Goal: Task Accomplishment & Management: Complete application form

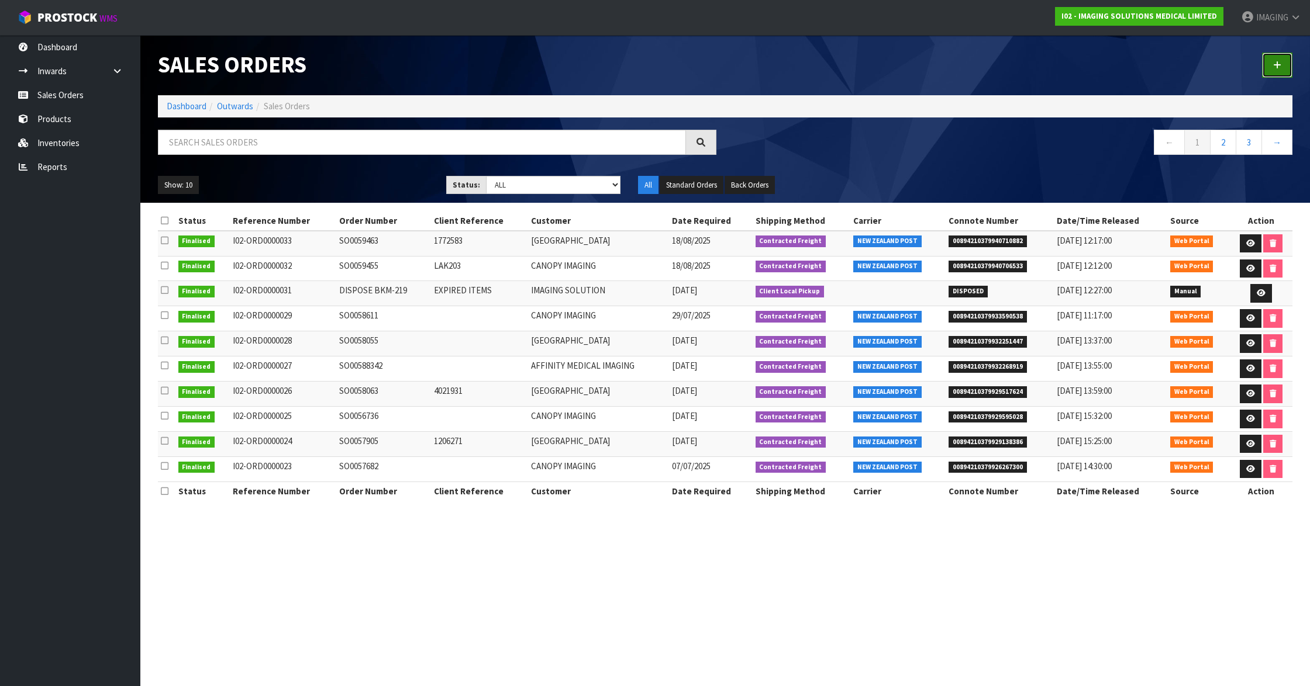
click at [1273, 59] on link at bounding box center [1277, 65] width 30 height 25
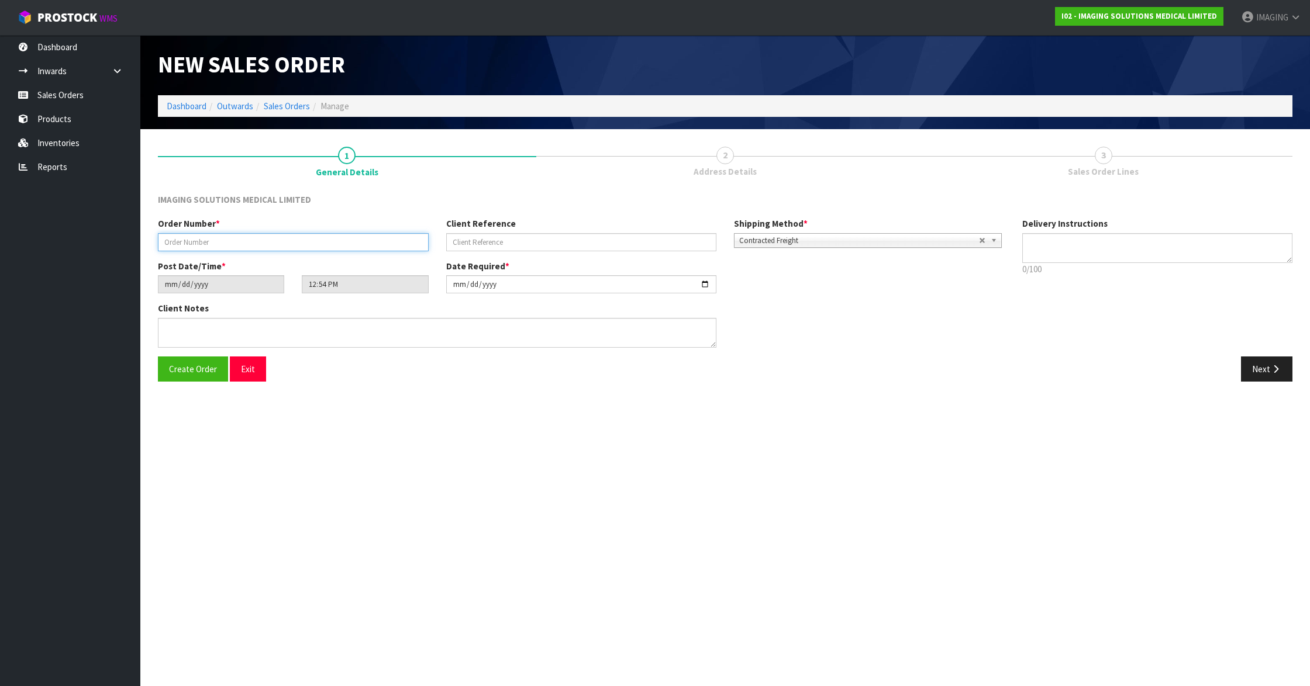
click at [257, 243] on input "text" at bounding box center [293, 242] width 271 height 18
click at [312, 242] on input "text" at bounding box center [293, 242] width 271 height 18
paste input "SO0059530"
type input "SO0059530"
click at [484, 243] on input "text" at bounding box center [581, 242] width 271 height 18
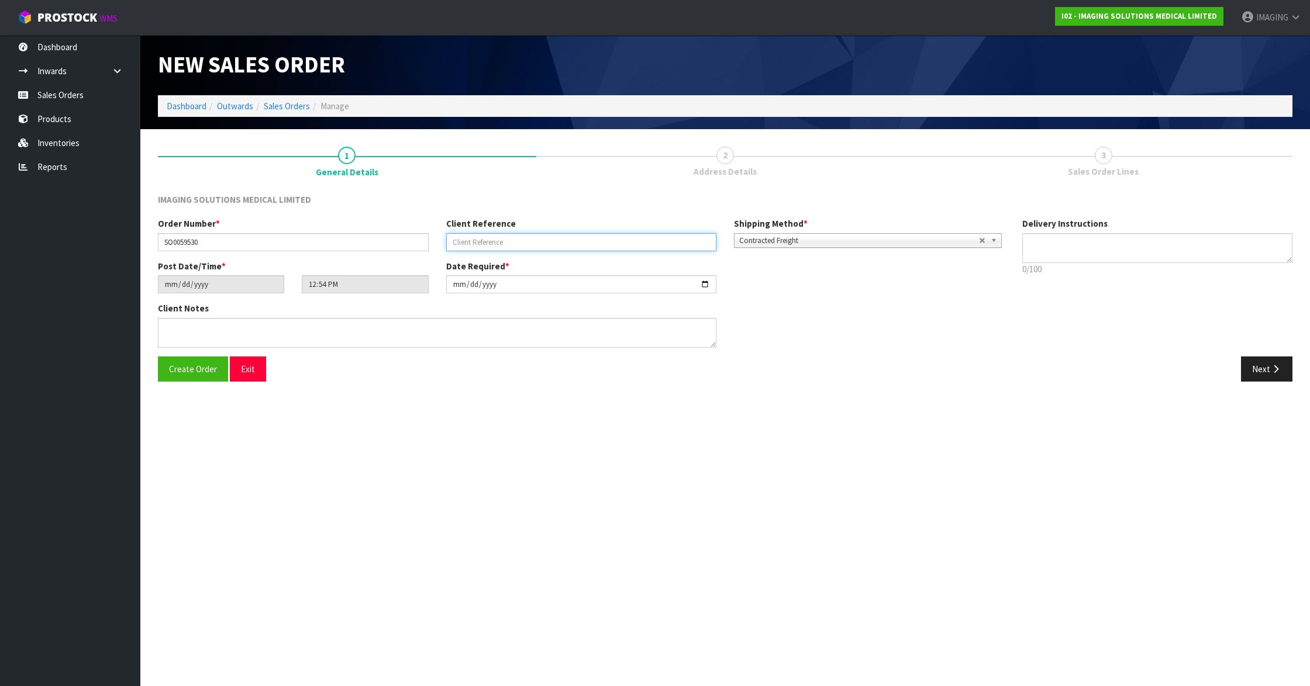
click at [532, 242] on input "text" at bounding box center [581, 242] width 271 height 18
paste input "283696"
type input "283696"
click at [773, 237] on span "Contracted Freight" at bounding box center [859, 241] width 240 height 14
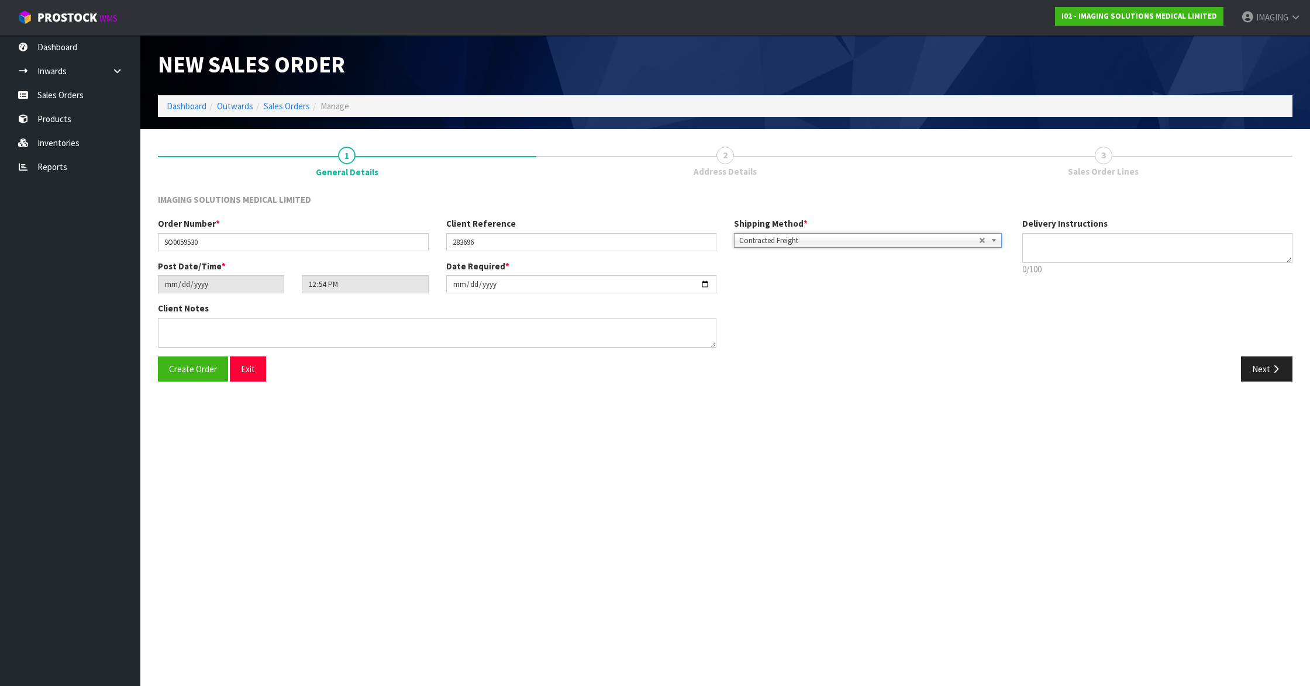
click at [875, 351] on div "Client Notes" at bounding box center [581, 329] width 864 height 54
click at [1254, 367] on button "Next" at bounding box center [1266, 369] width 51 height 25
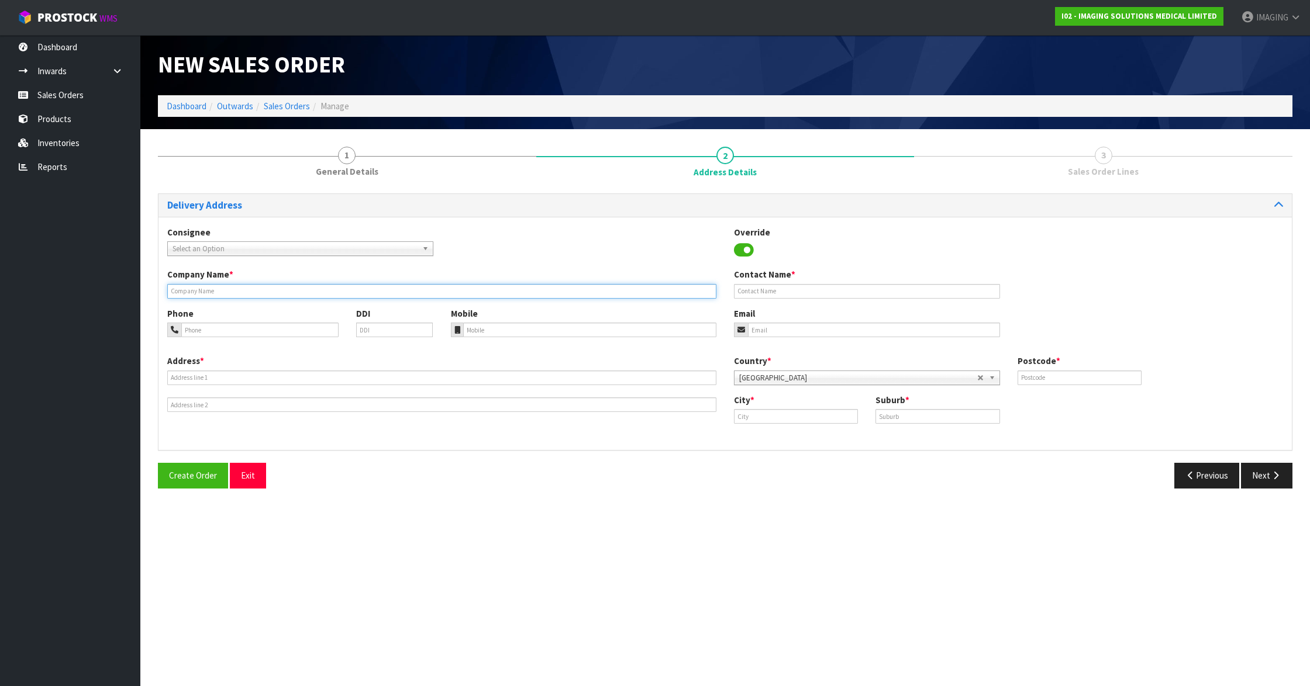
click at [243, 292] on input "text" at bounding box center [441, 291] width 549 height 15
click at [265, 250] on span "Select an Option" at bounding box center [294, 249] width 245 height 14
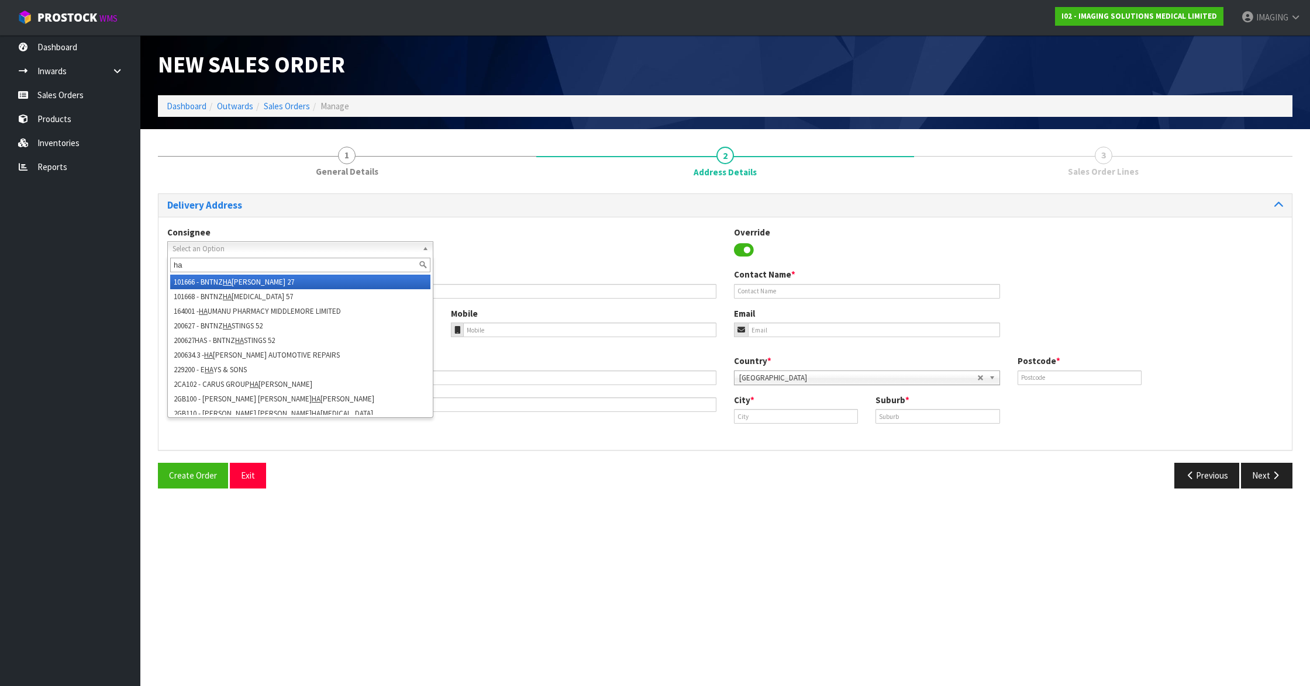
type input "h"
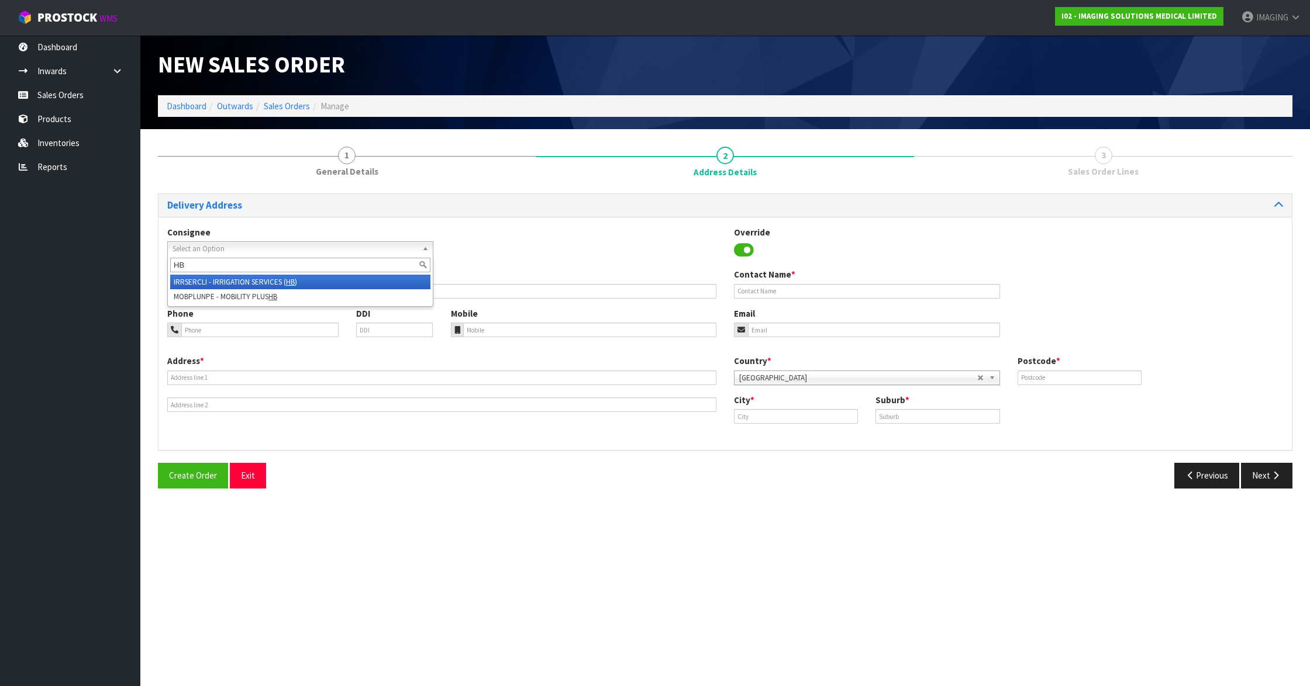
type input "H"
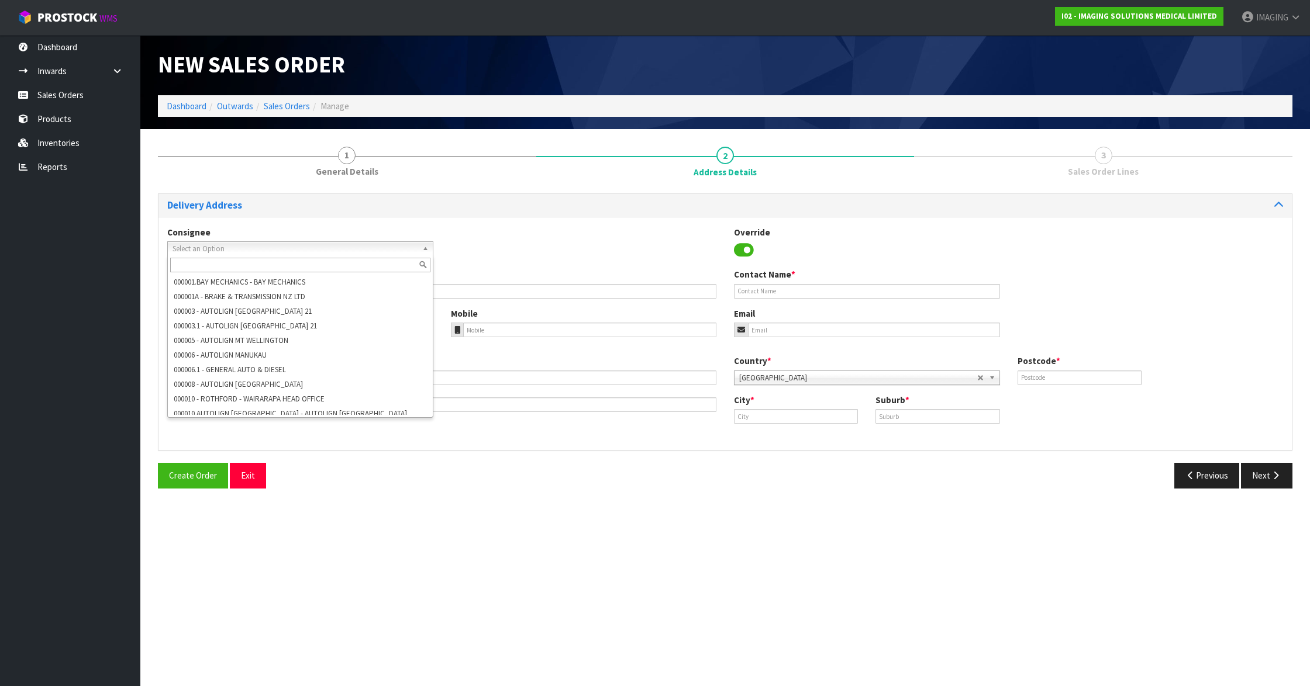
click at [543, 250] on div "Consignee 000001.BAY MECHANICS - BAY MECHANICS 000001A - BRAKE & TRANSMISSION N…" at bounding box center [724, 247] width 1133 height 43
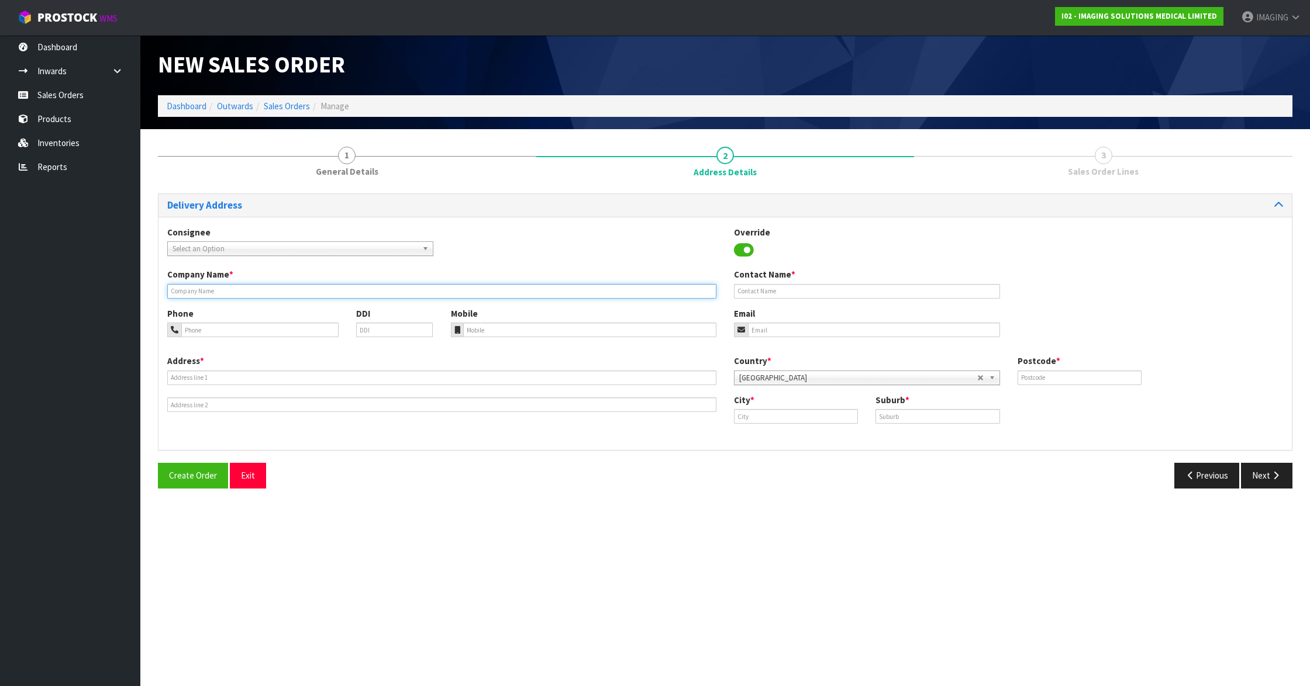
click at [267, 293] on input "text" at bounding box center [441, 291] width 549 height 15
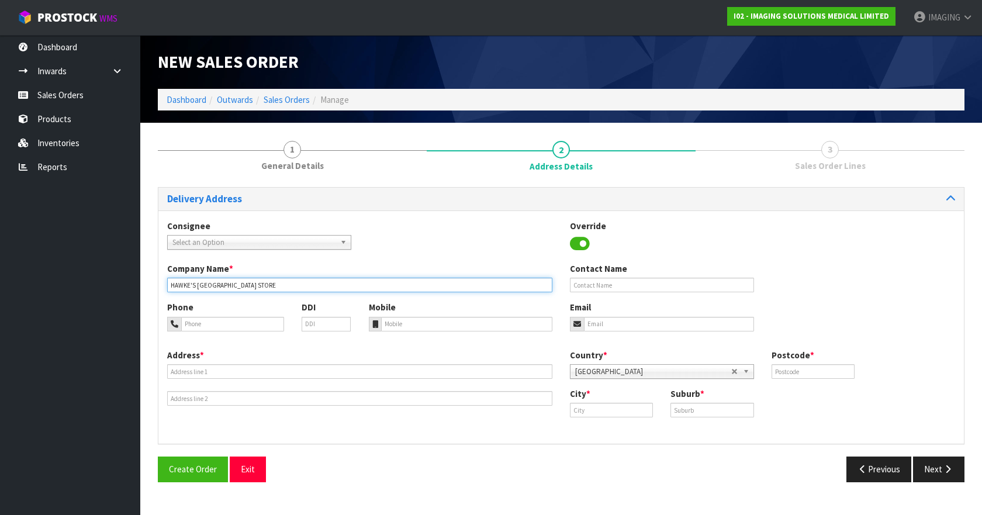
type input "HAWKE'S [GEOGRAPHIC_DATA] STORE"
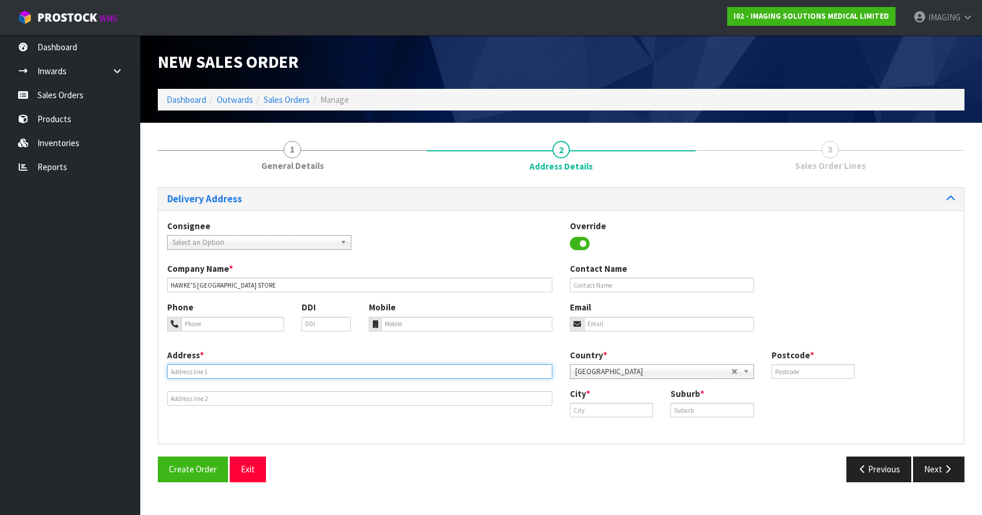
click at [239, 371] on input "text" at bounding box center [359, 371] width 385 height 15
type input "[STREET_ADDRESS]"
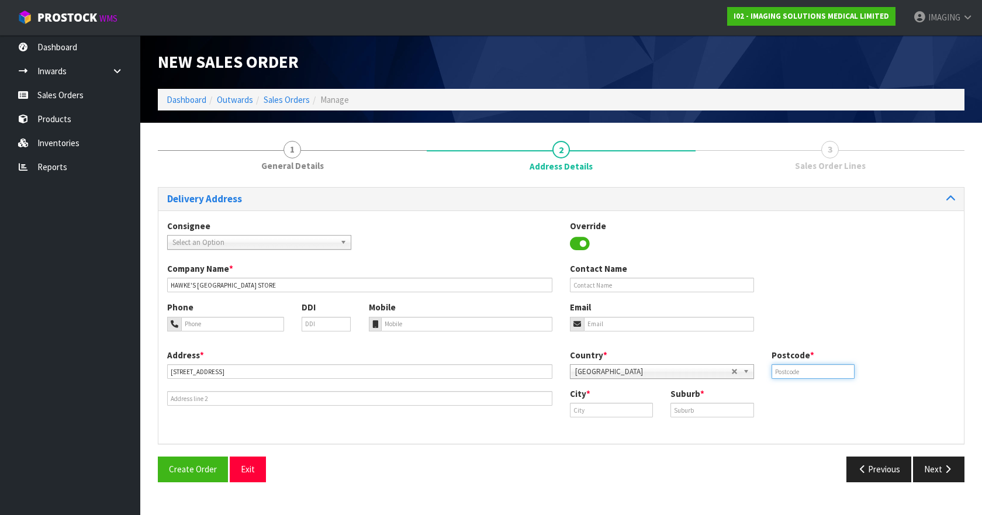
click at [837, 370] on input "text" at bounding box center [813, 371] width 83 height 15
type input "4120"
click at [650, 429] on link "[PERSON_NAME]" at bounding box center [620, 430] width 99 height 16
type input "Hastings"
click at [682, 410] on input "text" at bounding box center [712, 410] width 83 height 15
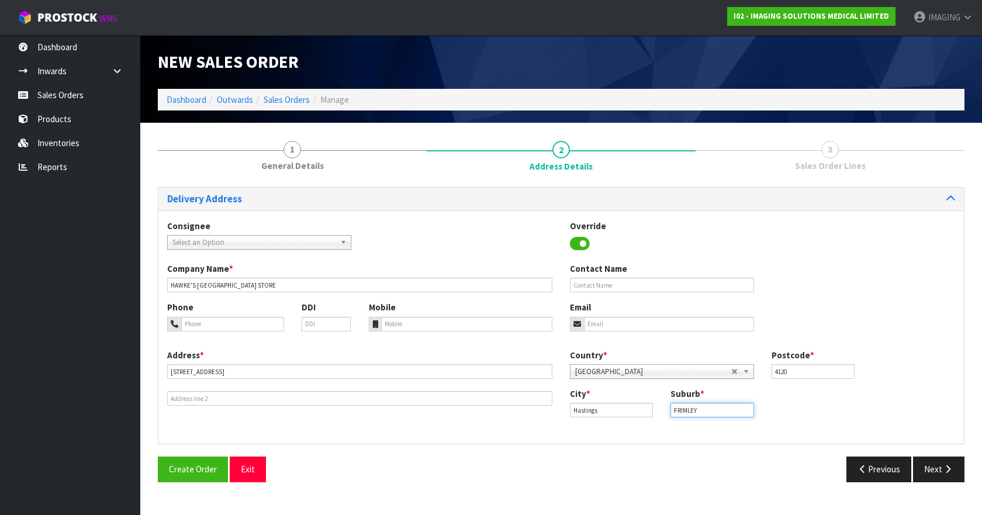
type input "FRIMLEY"
click at [791, 401] on div "City * [GEOGRAPHIC_DATA] Suburb * [PERSON_NAME]" at bounding box center [762, 407] width 403 height 39
click at [631, 285] on input "text" at bounding box center [662, 285] width 184 height 15
type input "[PERSON_NAME]"
click at [631, 326] on input "email" at bounding box center [669, 324] width 170 height 15
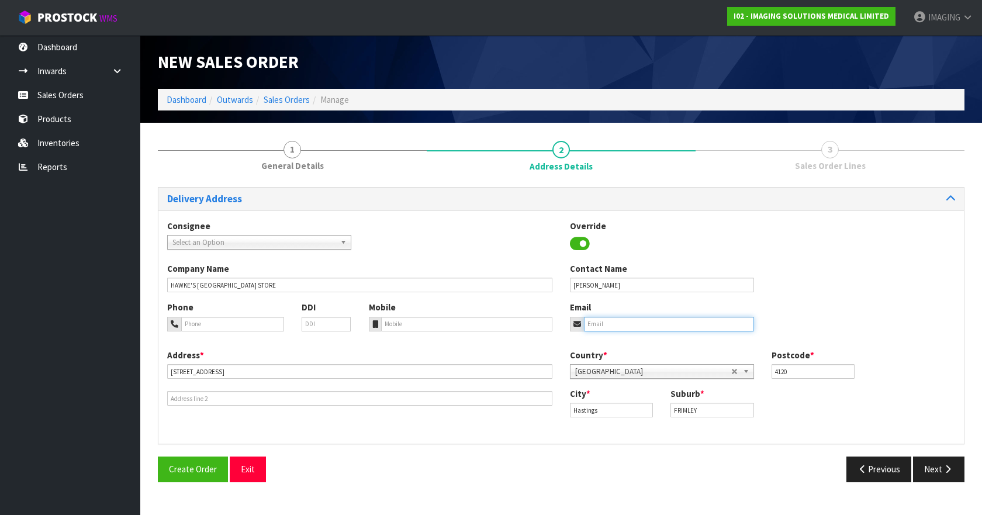
paste input "[PERSON_NAME][EMAIL_ADDRESS][PERSON_NAME][DOMAIN_NAME] <[PERSON_NAME][DOMAIN_NA…"
drag, startPoint x: 643, startPoint y: 324, endPoint x: 918, endPoint y: 333, distance: 275.0
click at [918, 333] on div "Phone DDI Mobile Email [PERSON_NAME][EMAIL_ADDRESS][PERSON_NAME][DOMAIN_NAME] <…" at bounding box center [561, 324] width 806 height 47
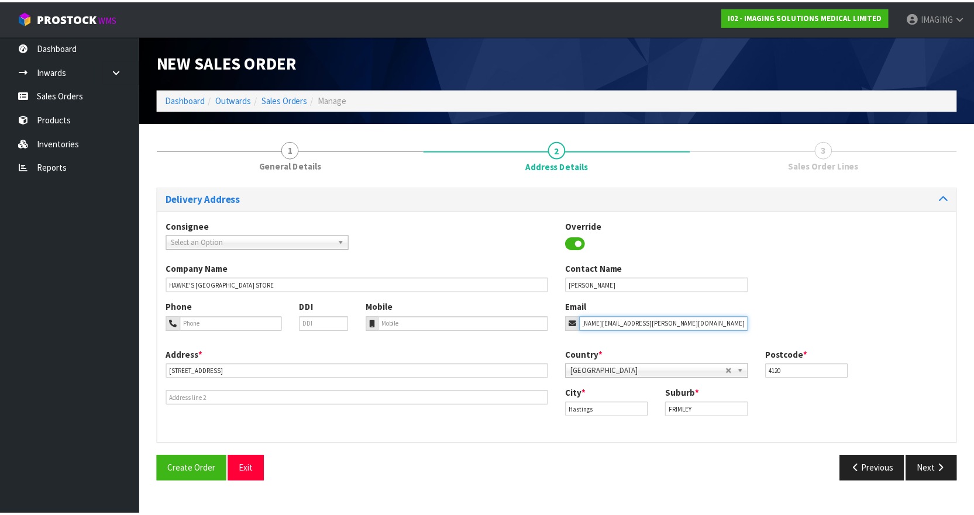
scroll to position [0, 0]
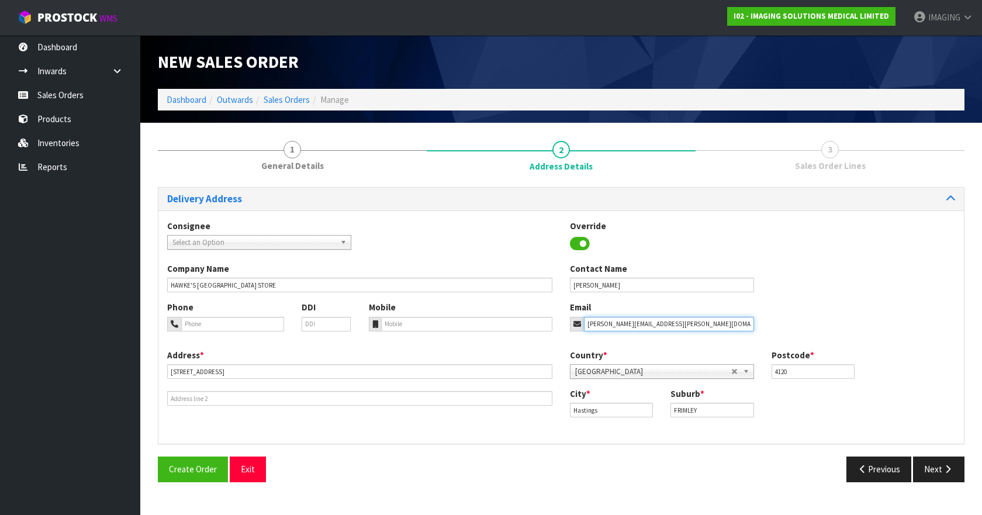
type input "[PERSON_NAME][EMAIL_ADDRESS][PERSON_NAME][DOMAIN_NAME]"
click at [781, 282] on div "Company Name HAWKE'S [GEOGRAPHIC_DATA] STORE Contact Name [PERSON_NAME]" at bounding box center [561, 282] width 806 height 39
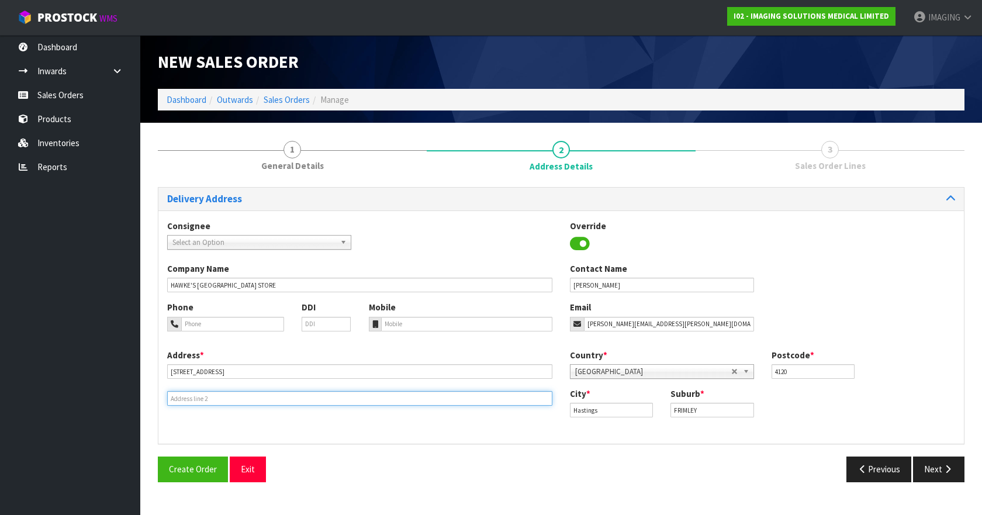
click at [219, 398] on input "text" at bounding box center [359, 398] width 385 height 15
type input "MAIN STORE DLEIVERIES"
click at [940, 472] on button "Next" at bounding box center [938, 469] width 51 height 25
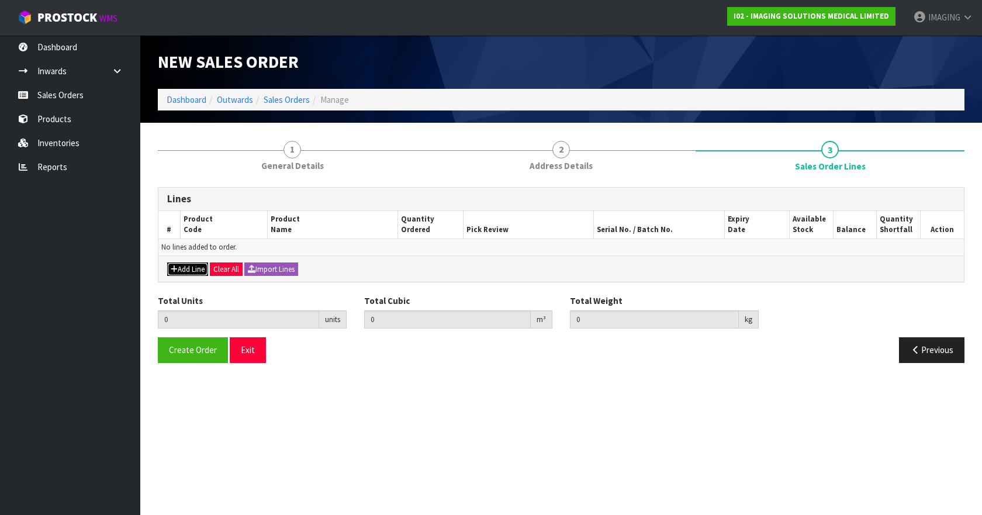
click at [180, 267] on button "Add Line" at bounding box center [187, 270] width 41 height 14
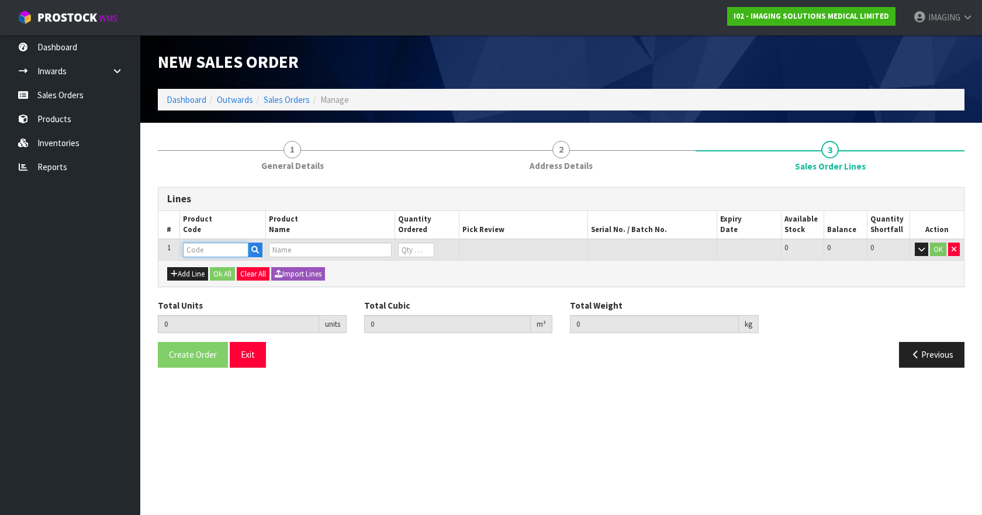
click at [195, 250] on input "text" at bounding box center [215, 250] width 65 height 15
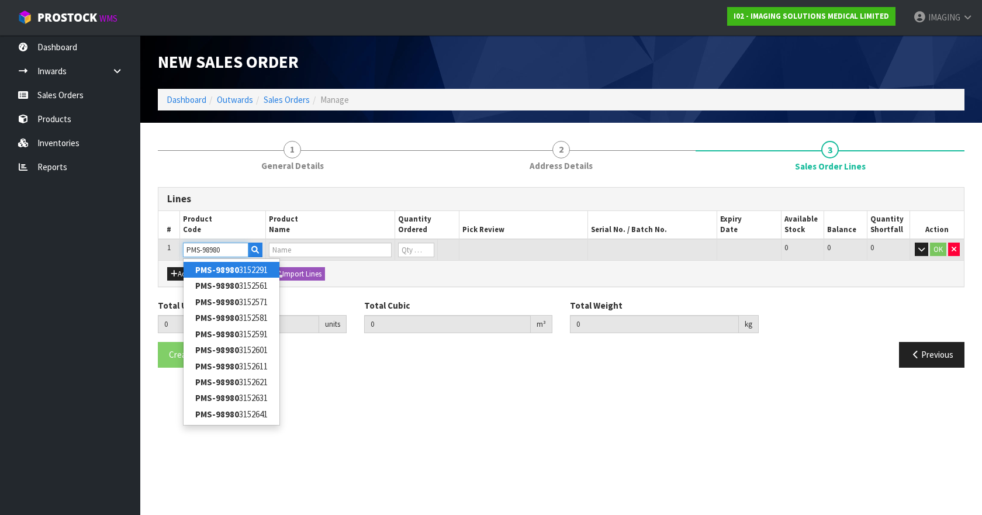
type input "PMS-98980"
click at [216, 249] on input "text" at bounding box center [215, 250] width 65 height 15
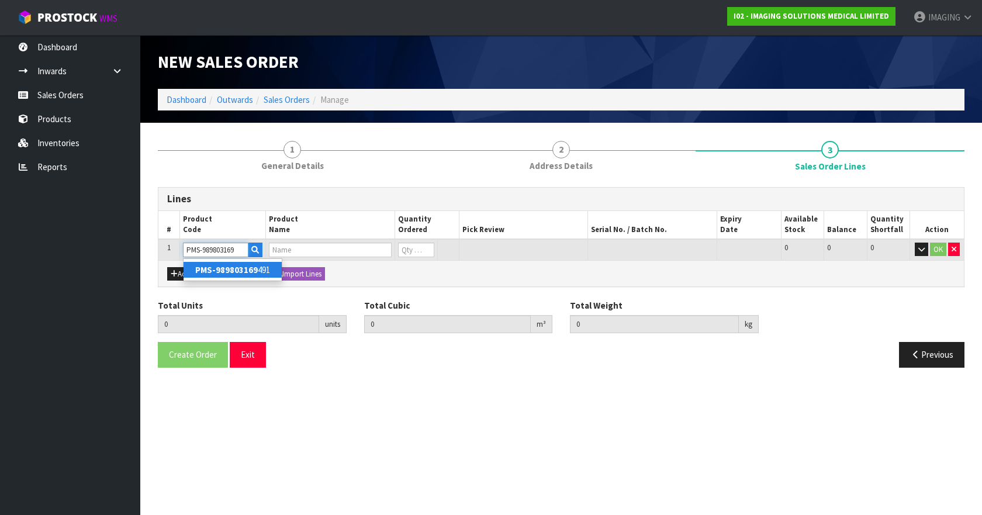
type input "PMS-989803169"
click at [243, 270] on strong "PMS-989803169" at bounding box center [226, 269] width 63 height 11
type input "PMS-989803169491"
type input "0.000000"
type input "0.000"
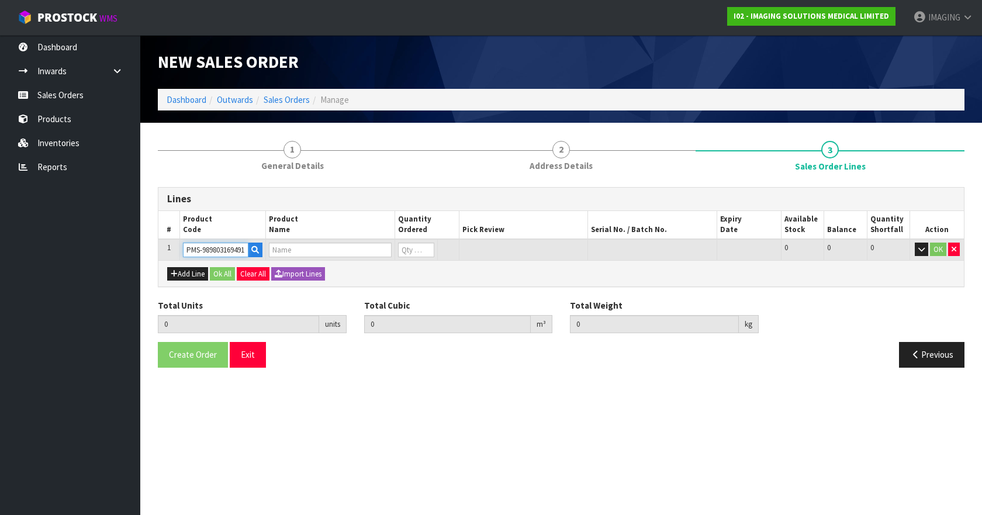
type input "MONITOR BATTERY"
type input "0"
type input "1"
type input "0.0014"
type input "0.78"
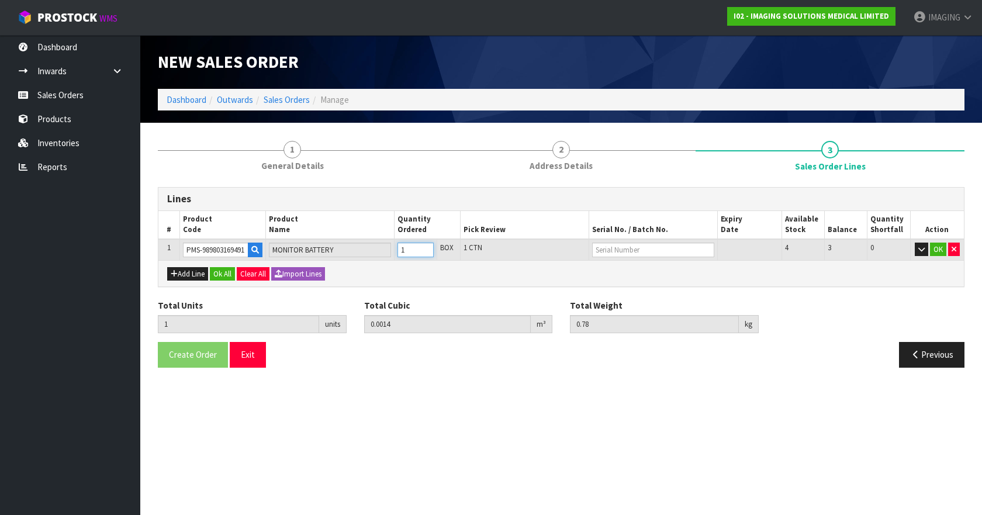
type input "1"
click at [426, 248] on input "1" at bounding box center [416, 250] width 36 height 15
type input "2"
type input "0.0028"
type input "1.56"
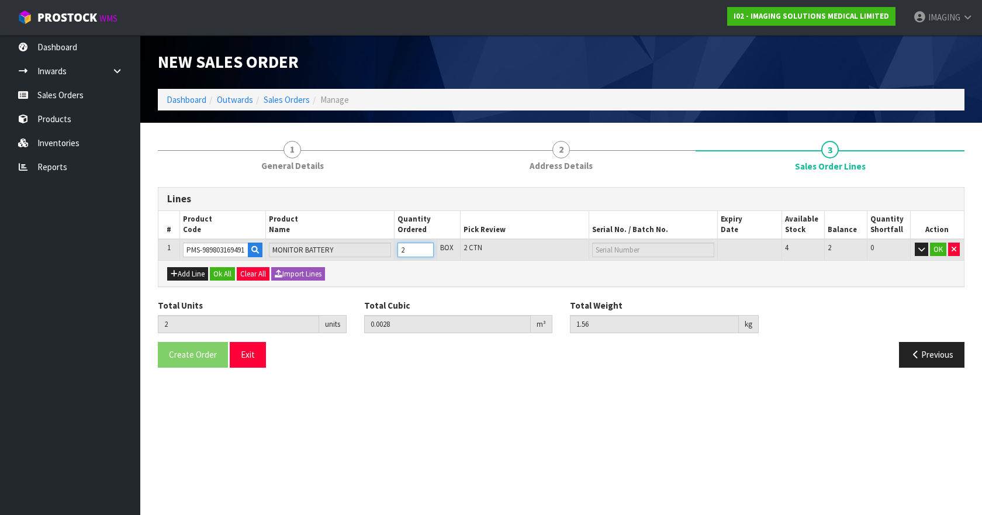
type input "2"
click at [426, 248] on input "2" at bounding box center [416, 250] width 36 height 15
type input "3"
type input "0.0042"
type input "2.34"
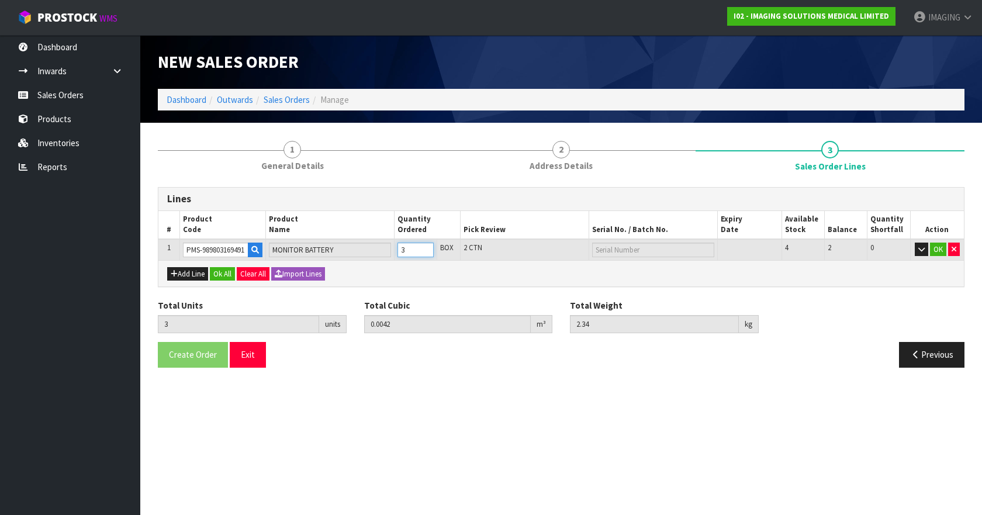
type input "3"
click at [426, 248] on input "3" at bounding box center [416, 250] width 36 height 15
type input "4"
type input "0.0056"
type input "3.12"
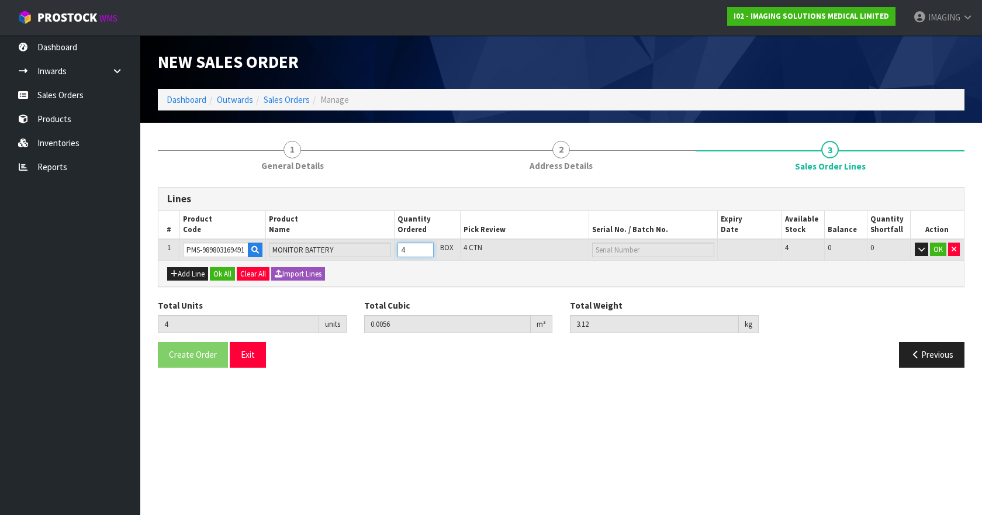
type input "4"
click at [426, 248] on input "4" at bounding box center [416, 250] width 36 height 15
click at [922, 248] on icon "button" at bounding box center [922, 250] width 6 height 8
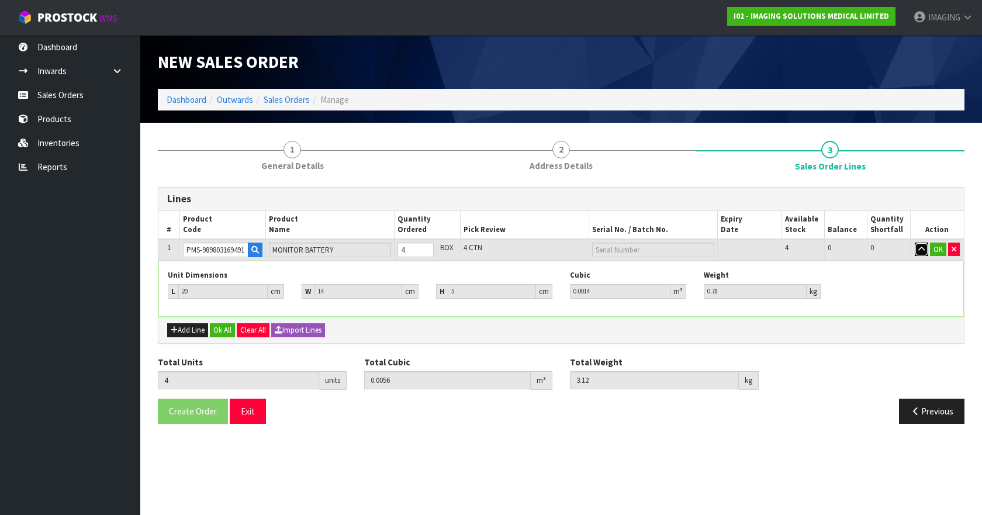
click at [922, 248] on icon "button" at bounding box center [922, 250] width 6 height 8
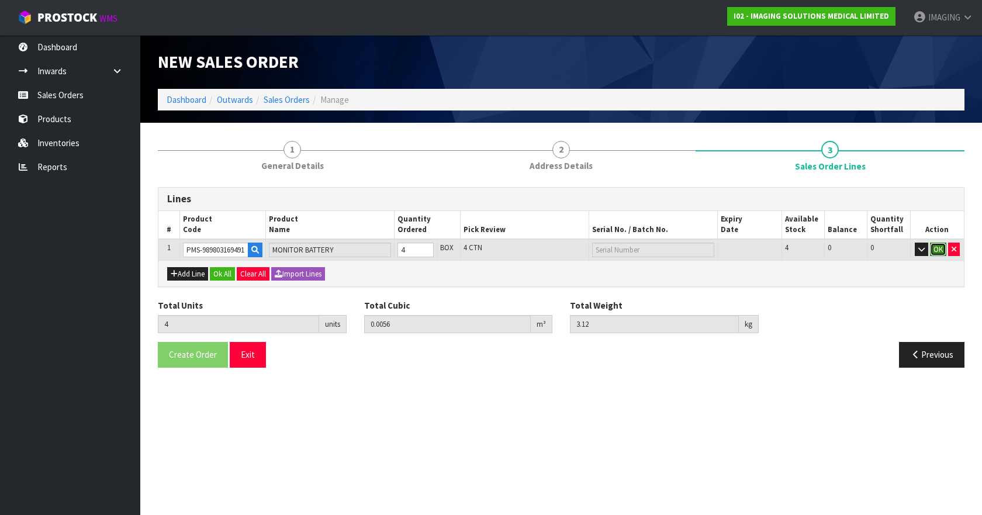
click at [938, 248] on button "OK" at bounding box center [938, 250] width 16 height 14
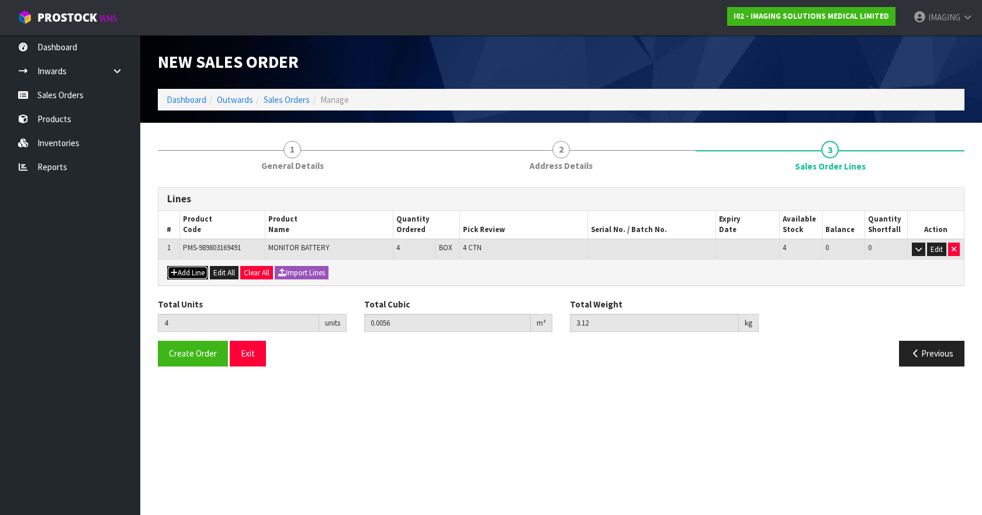
click at [188, 274] on button "Add Line" at bounding box center [187, 273] width 41 height 14
type input "0"
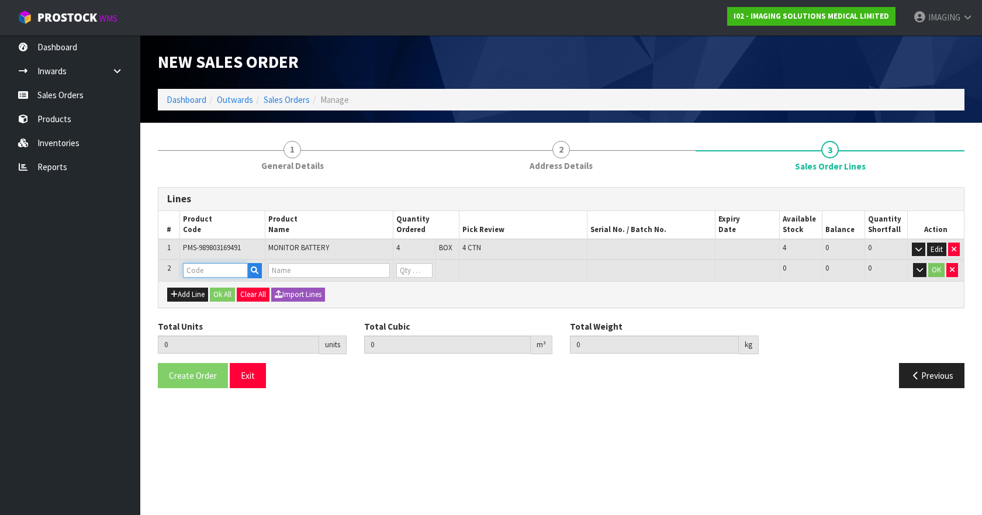
click at [191, 268] on input "text" at bounding box center [215, 270] width 65 height 15
click at [197, 270] on input "text" at bounding box center [215, 270] width 65 height 15
paste input "989803162051 A"
click at [187, 269] on input "989803162051" at bounding box center [215, 270] width 65 height 15
type input "PMS-989803162051"
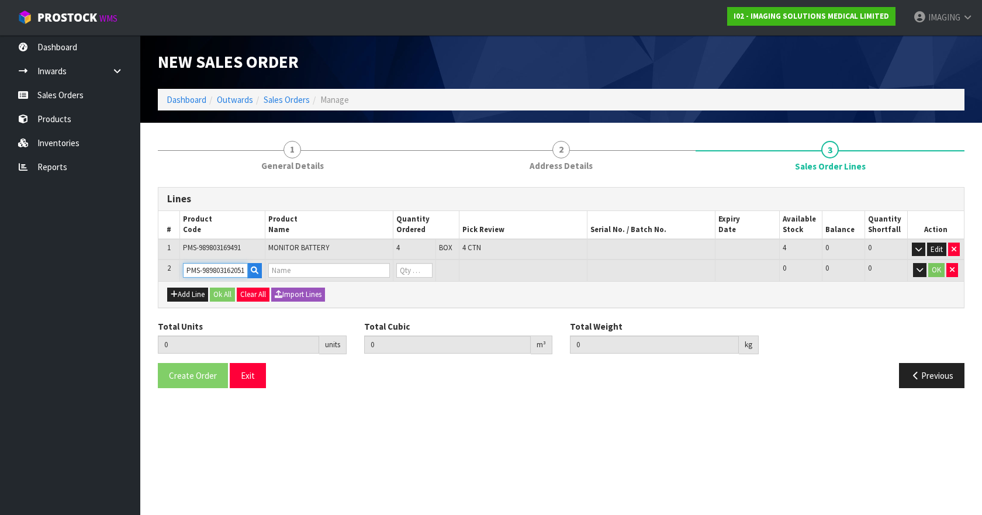
type input "4"
type input "0.0056"
type input "3.12"
type input "[MEDICAL_DATA] OXYGEN (O2) SENSOR FOR EXPRESSION"
type input "0"
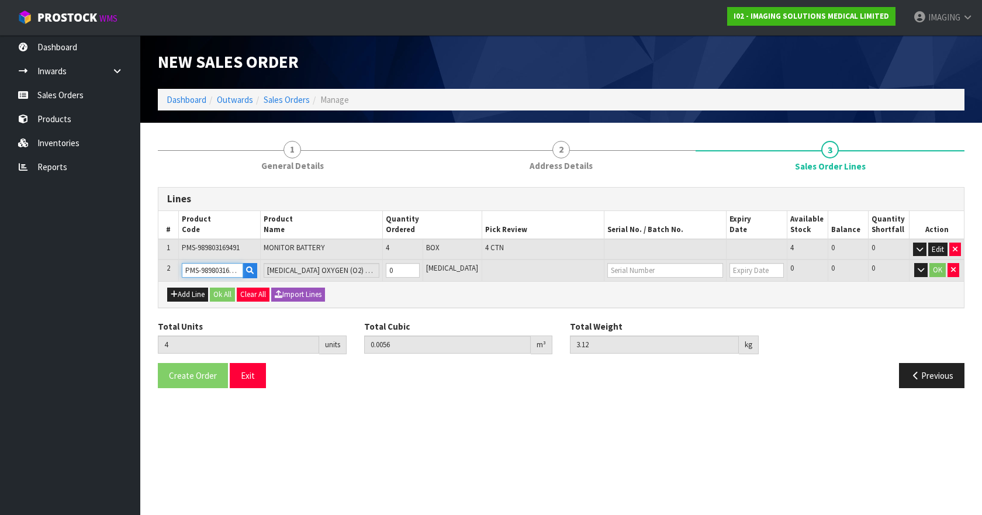
type input "PMS-989803162051"
type input "5"
type input "1"
click at [420, 266] on input "1" at bounding box center [403, 270] width 34 height 15
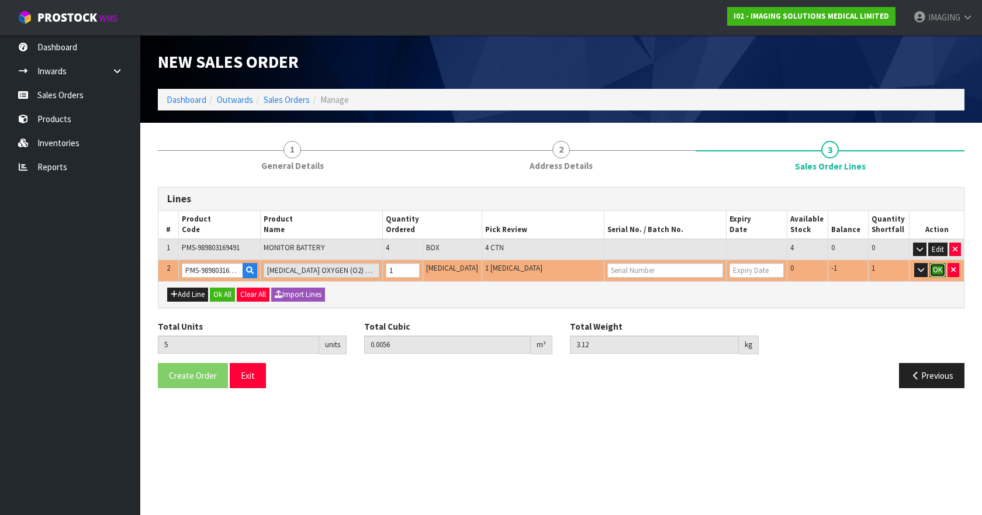
click at [937, 272] on button "OK" at bounding box center [938, 270] width 16 height 14
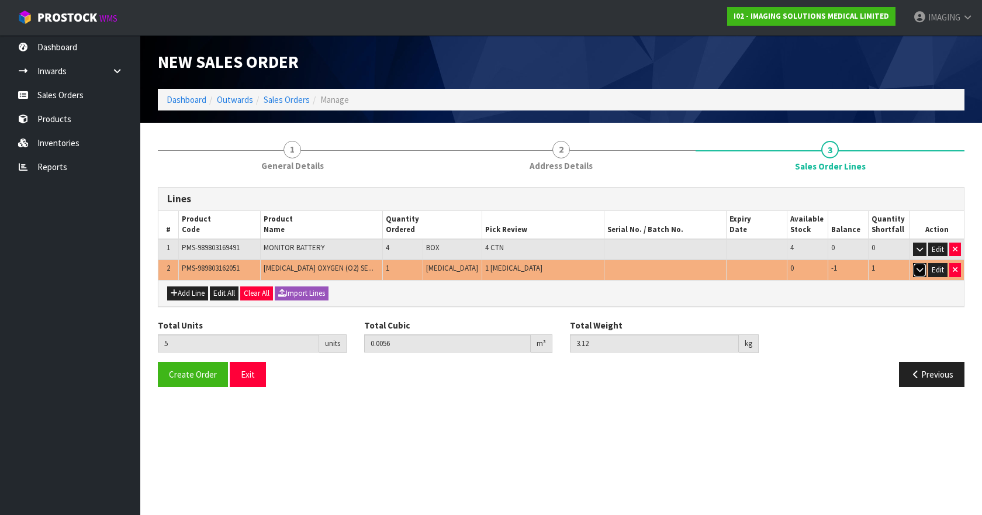
click at [919, 270] on icon "button" at bounding box center [920, 270] width 6 height 8
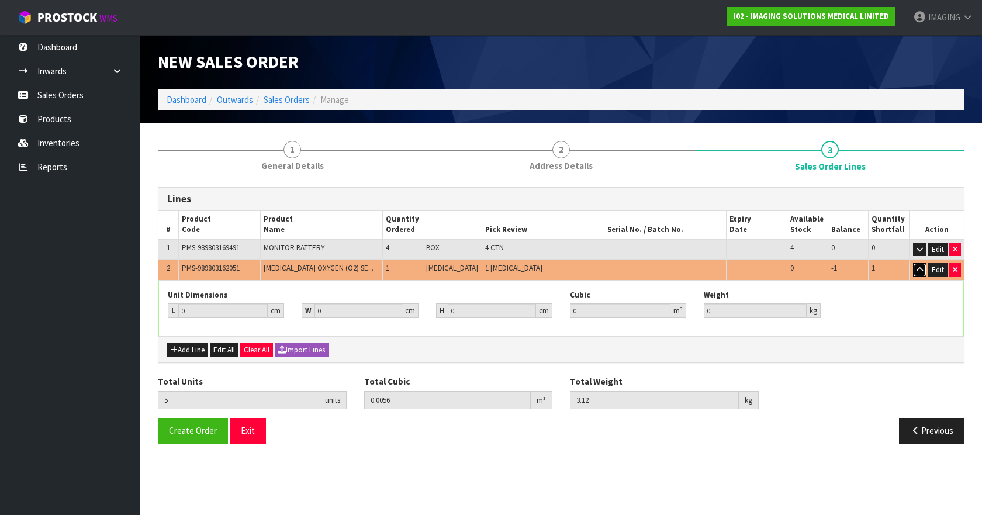
click at [919, 270] on icon "button" at bounding box center [920, 270] width 6 height 8
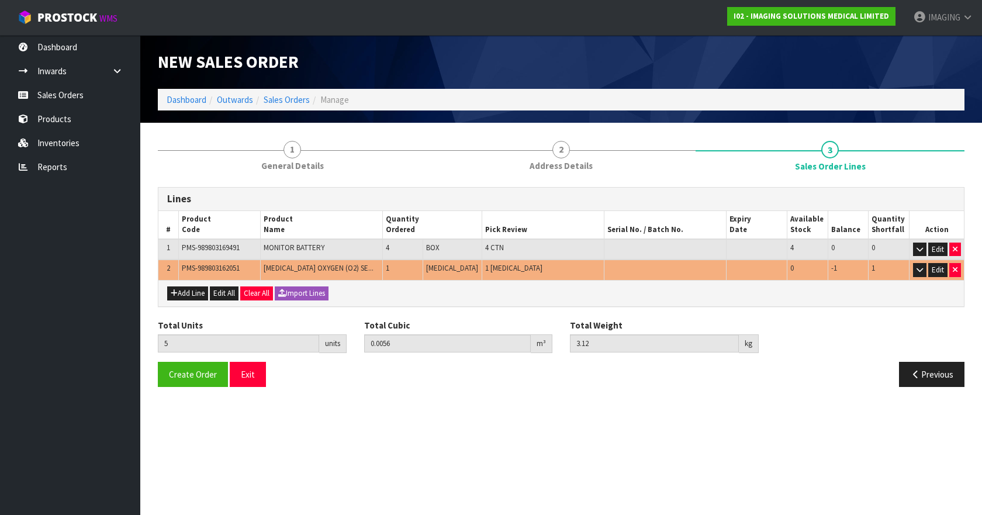
click at [283, 315] on div "Lines # Product Code Product Name Quantity Ordered Pick Review Serial No. / Bat…" at bounding box center [561, 291] width 807 height 209
click at [954, 325] on div "Total Units 5 units Total Cubic 0.0056 m³ Total Weight 3.12 kg" at bounding box center [561, 340] width 824 height 43
click at [918, 268] on icon "button" at bounding box center [920, 270] width 6 height 8
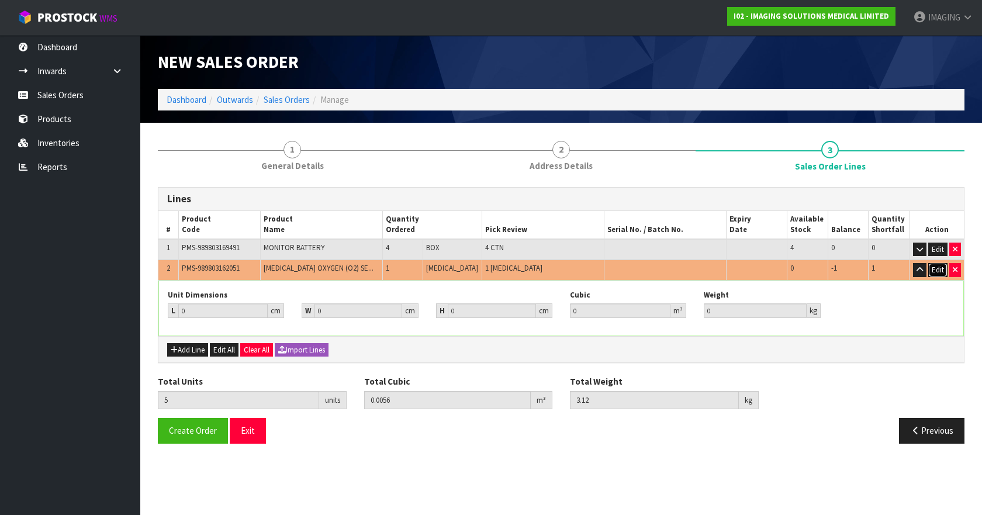
click at [937, 270] on button "Edit" at bounding box center [938, 270] width 19 height 14
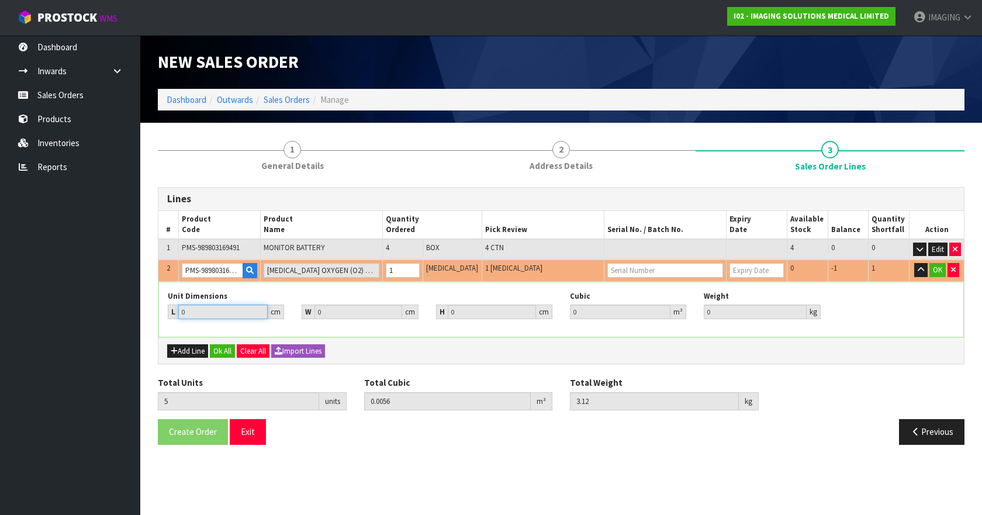
click at [237, 311] on input "0" at bounding box center [222, 312] width 89 height 15
drag, startPoint x: 213, startPoint y: 313, endPoint x: 177, endPoint y: 312, distance: 36.9
click at [177, 312] on div "L 0 cm" at bounding box center [226, 312] width 116 height 15
click at [812, 377] on div "Total Units 5 units Total Cubic 0.0056 m³ Total Weight 3.12 kg" at bounding box center [561, 398] width 824 height 43
click at [934, 267] on button "OK" at bounding box center [938, 270] width 16 height 14
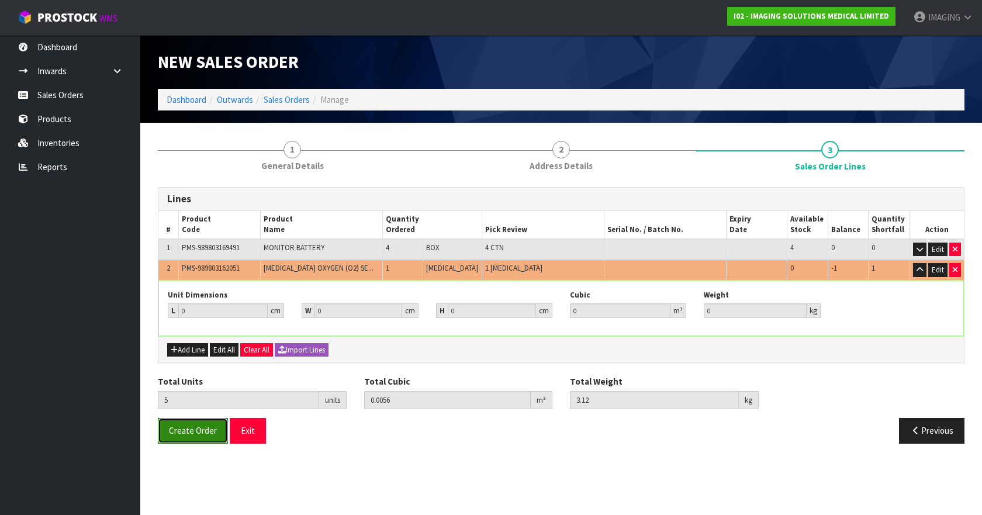
click at [184, 431] on span "Create Order" at bounding box center [193, 430] width 48 height 11
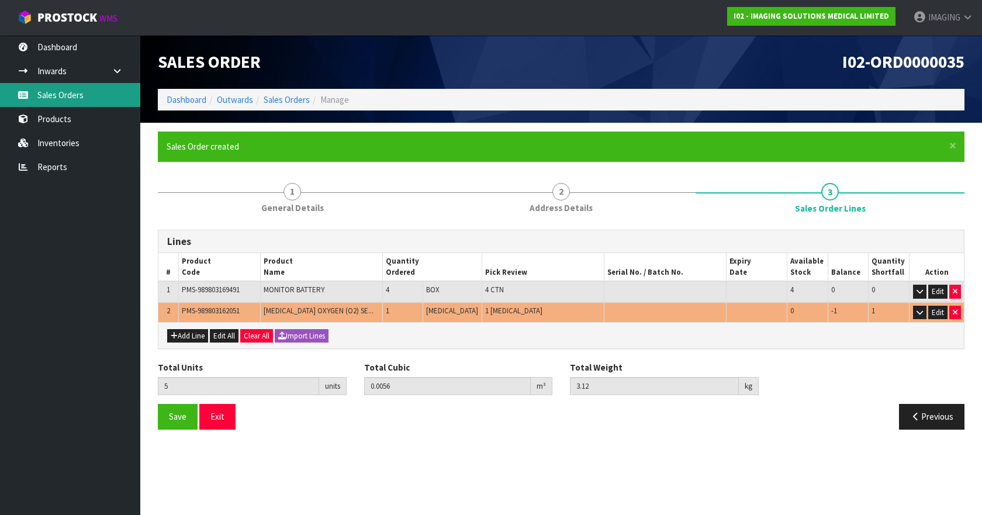
click at [64, 96] on link "Sales Orders" at bounding box center [70, 95] width 140 height 24
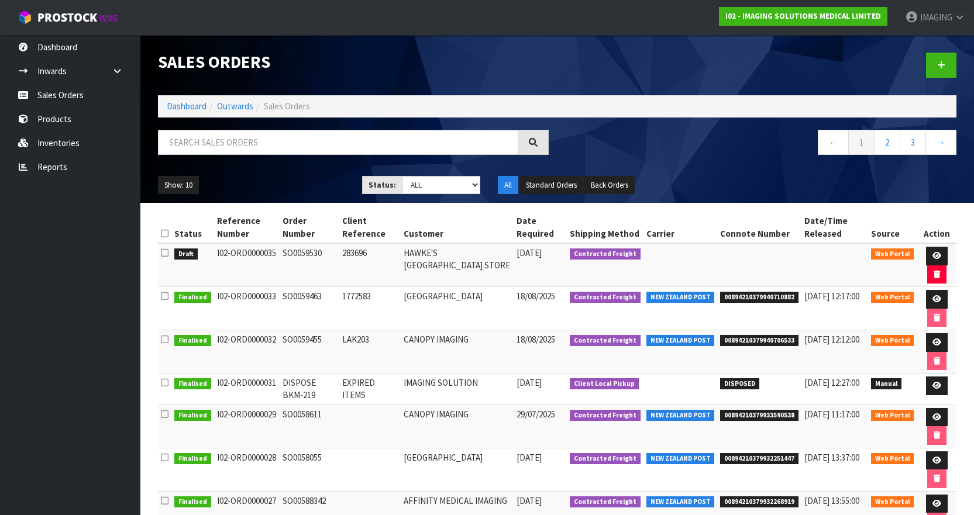
click at [301, 251] on td "SO0059530" at bounding box center [309, 265] width 60 height 44
drag, startPoint x: 215, startPoint y: 252, endPoint x: 325, endPoint y: 251, distance: 109.9
click at [325, 251] on tr "Draft I02-ORD0000035 SO0059530 283696 [GEOGRAPHIC_DATA] STORE [DATE] Contracted…" at bounding box center [557, 265] width 798 height 44
copy tr "I02-ORD0000035 SO0059530"
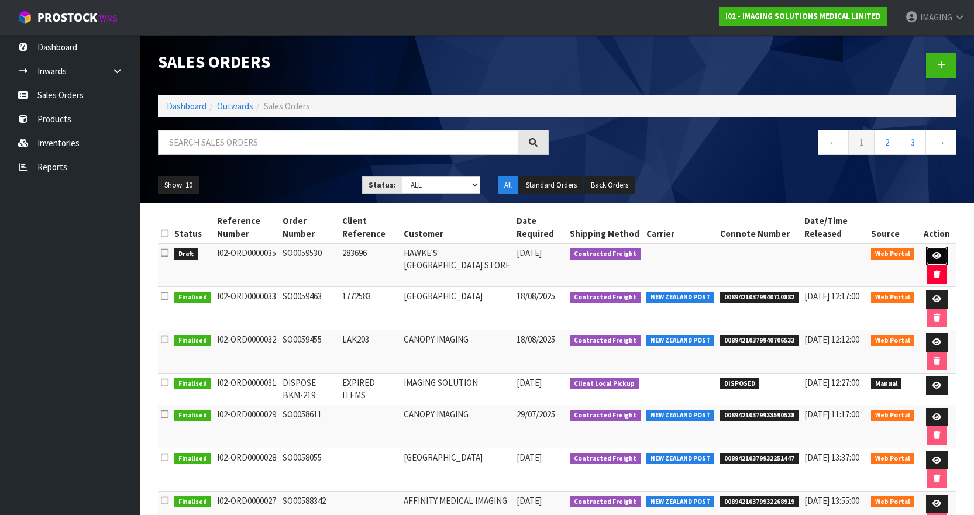
click at [939, 253] on icon at bounding box center [936, 256] width 9 height 8
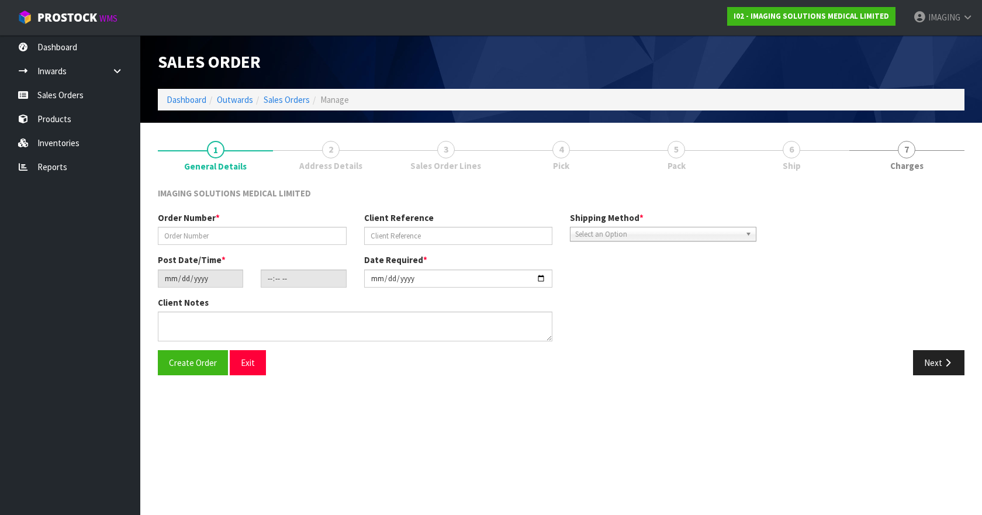
type input "SO0059530"
type input "283696"
type input "[DATE]"
type input "14:54:00.000"
type input "[DATE]"
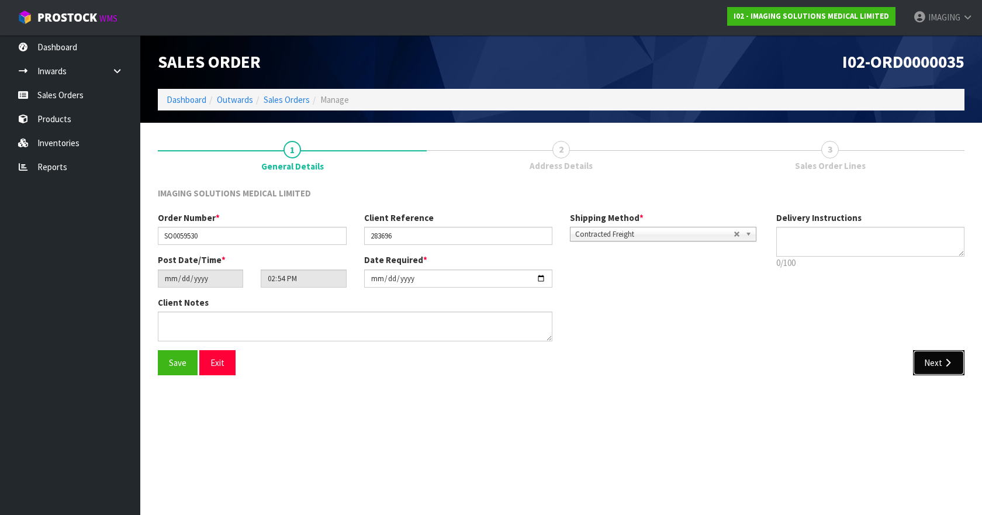
click at [947, 367] on icon "button" at bounding box center [948, 362] width 11 height 9
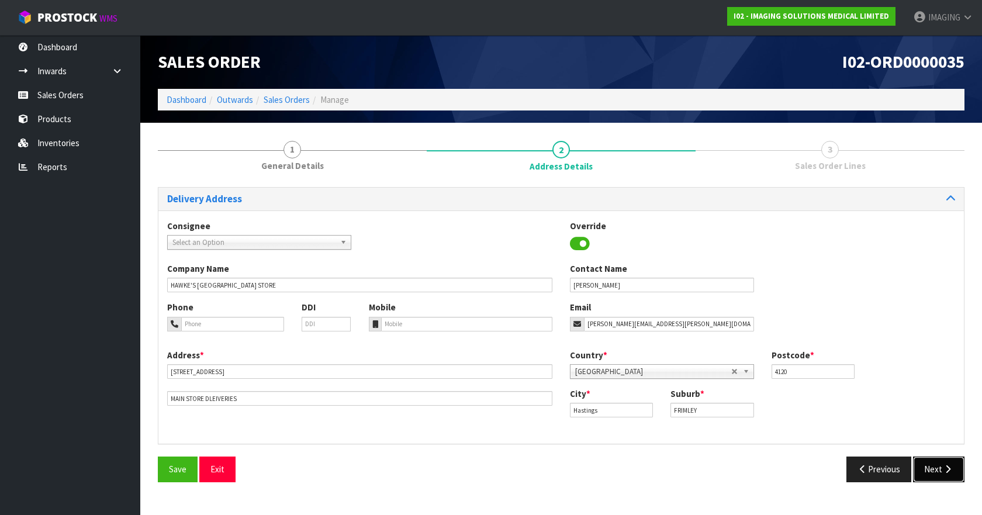
click at [938, 464] on button "Next" at bounding box center [938, 469] width 51 height 25
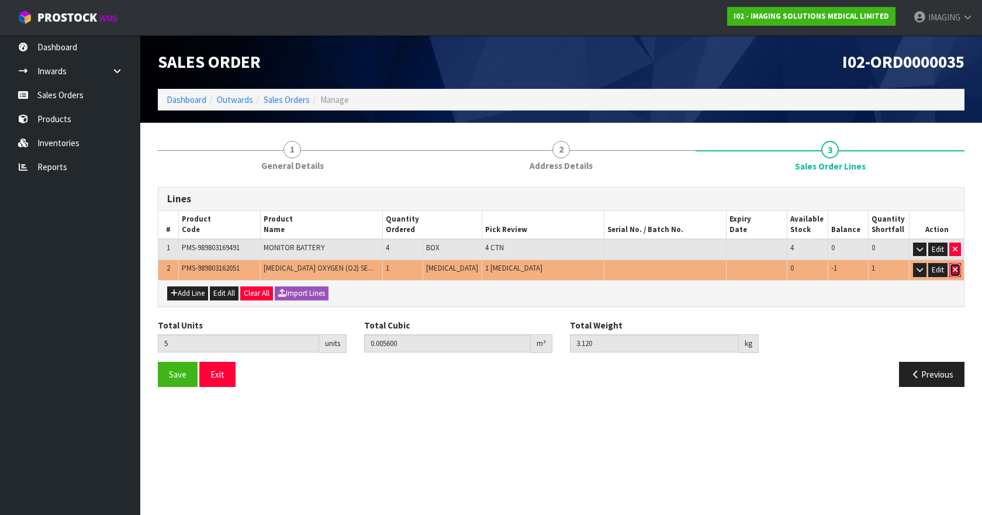
click at [954, 268] on icon "button" at bounding box center [955, 270] width 5 height 8
type input "4"
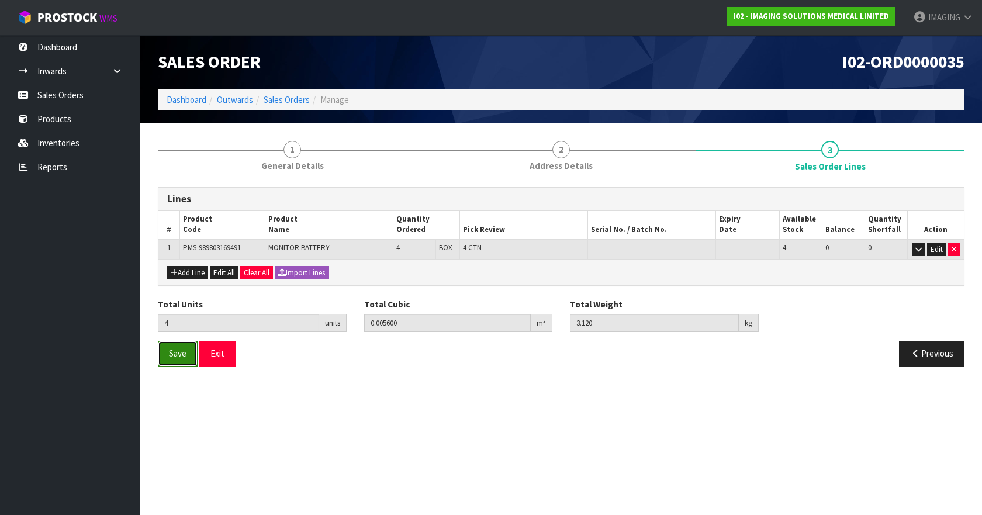
click at [175, 355] on span "Save" at bounding box center [178, 353] width 18 height 11
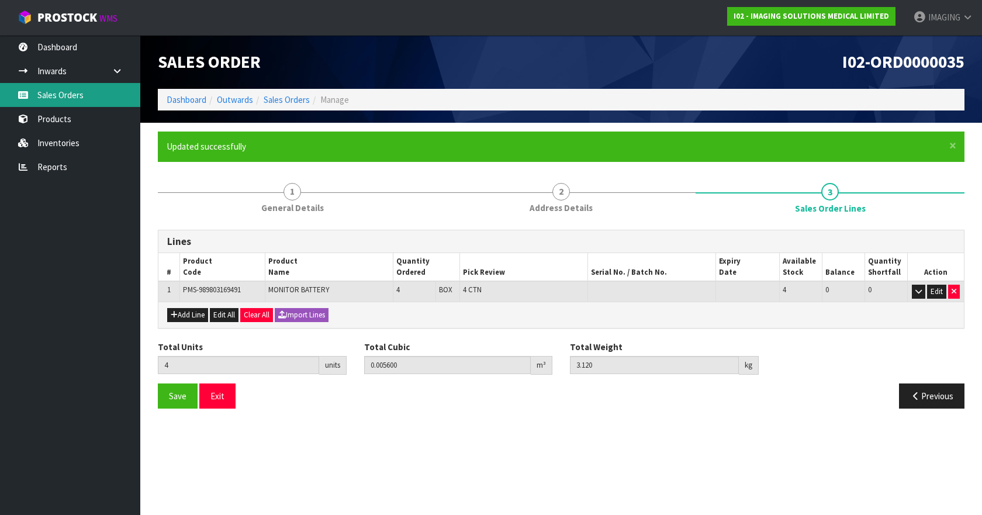
click at [71, 95] on link "Sales Orders" at bounding box center [70, 95] width 140 height 24
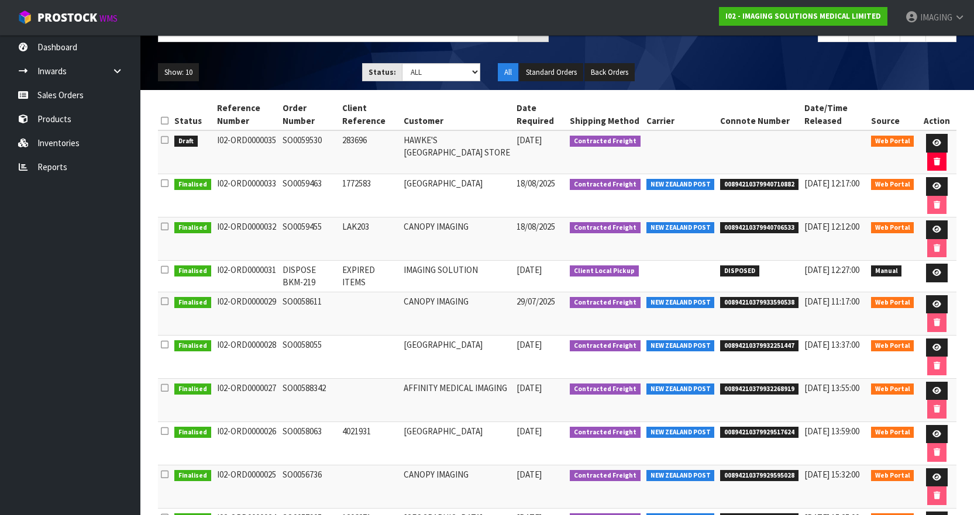
scroll to position [117, 0]
